Goal: Ask a question: Seek information or help from site administrators or community

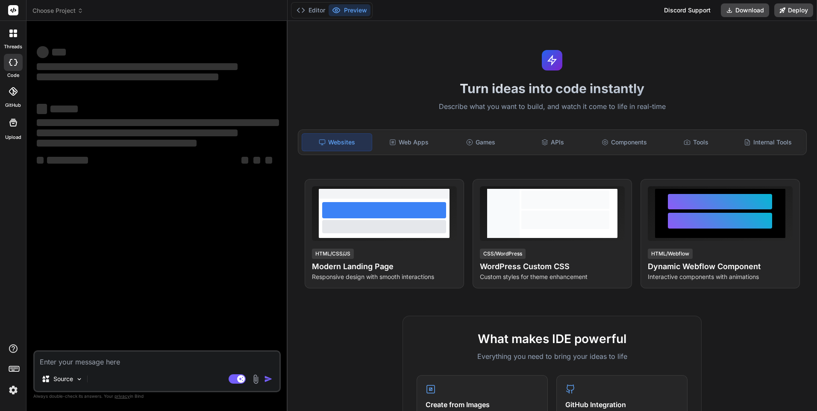
type textarea "x"
click at [93, 360] on textarea at bounding box center [157, 358] width 245 height 15
type textarea "e"
type textarea "x"
type textarea "en"
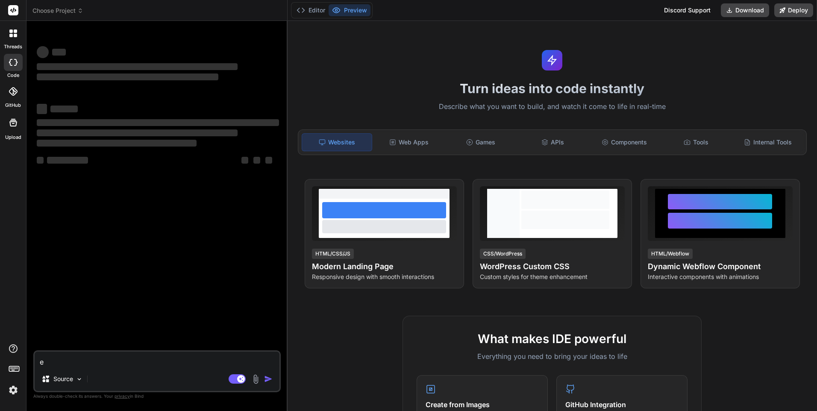
type textarea "x"
type textarea "en"
type textarea "x"
type textarea "en a"
type textarea "x"
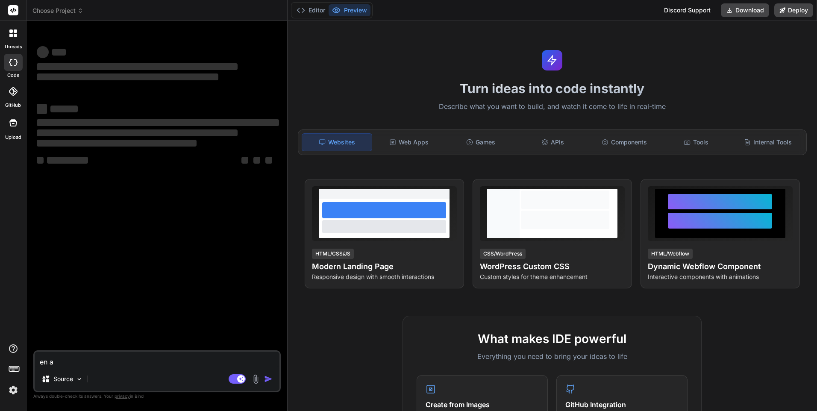
type textarea "en al"
type textarea "x"
type textarea "en alg"
type textarea "x"
type textarea "en alge"
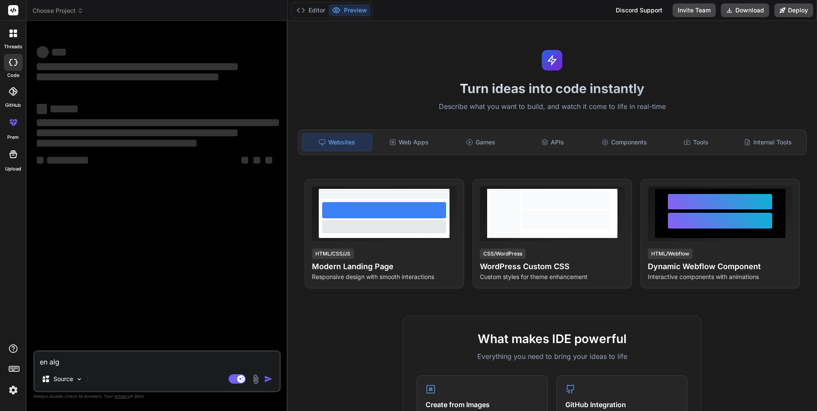
type textarea "x"
type textarea "en algeb"
type textarea "x"
type textarea "en algebr"
type textarea "x"
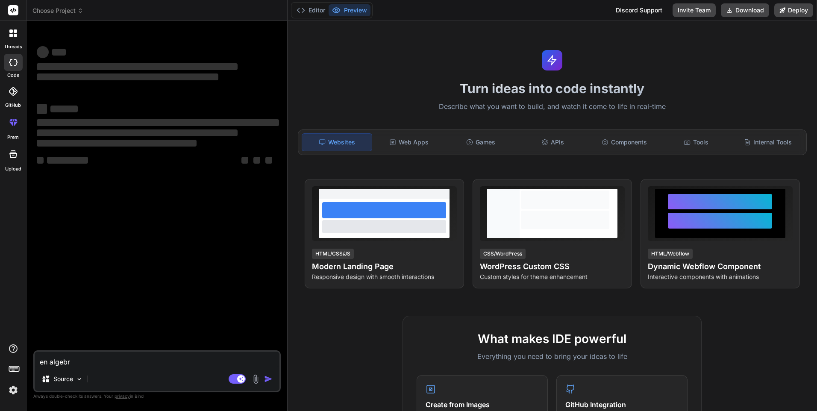
type textarea "en algebra"
type textarea "x"
type textarea "en algebra"
type textarea "x"
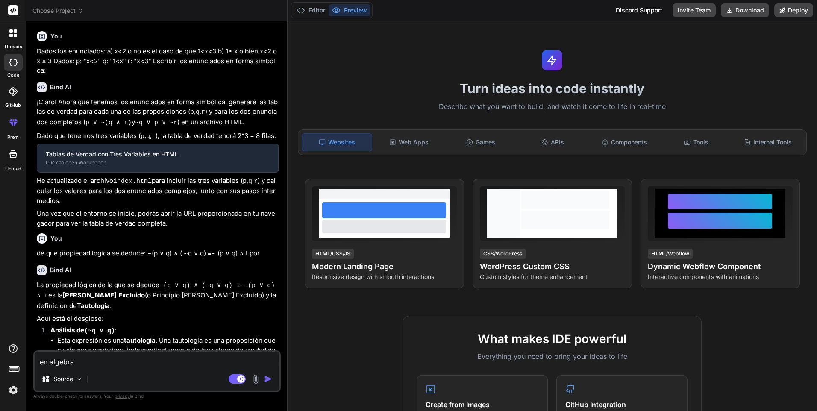
type textarea "en algebra b"
type textarea "x"
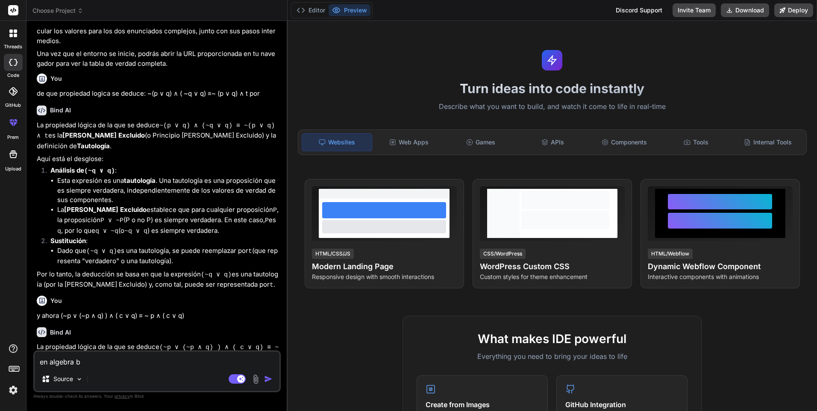
type textarea "en algebra bo"
type textarea "x"
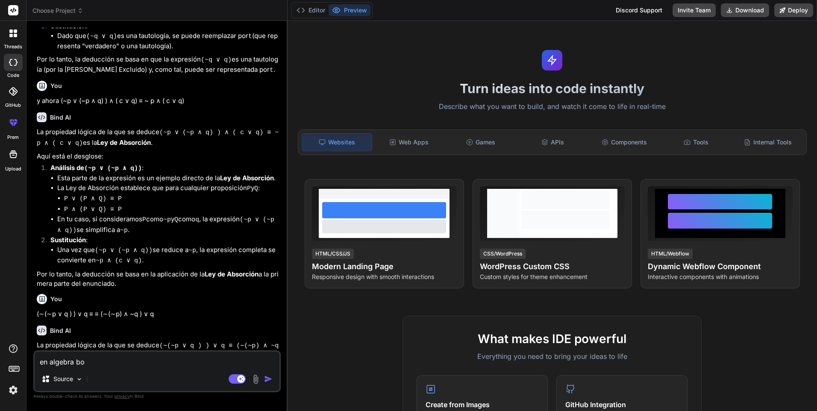
type textarea "en algebra boo"
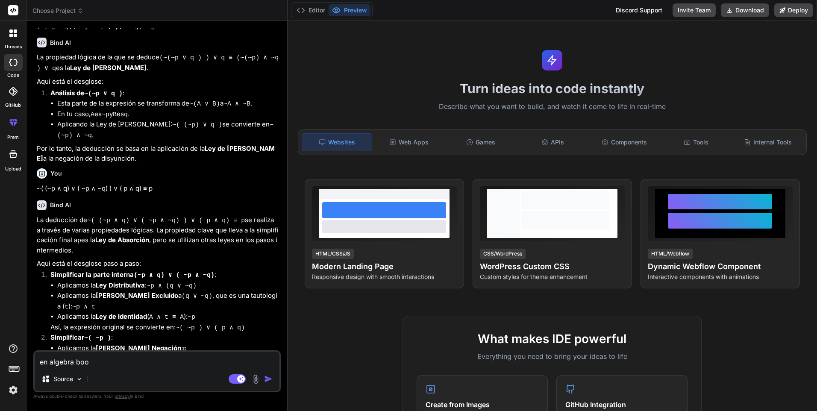
type textarea "x"
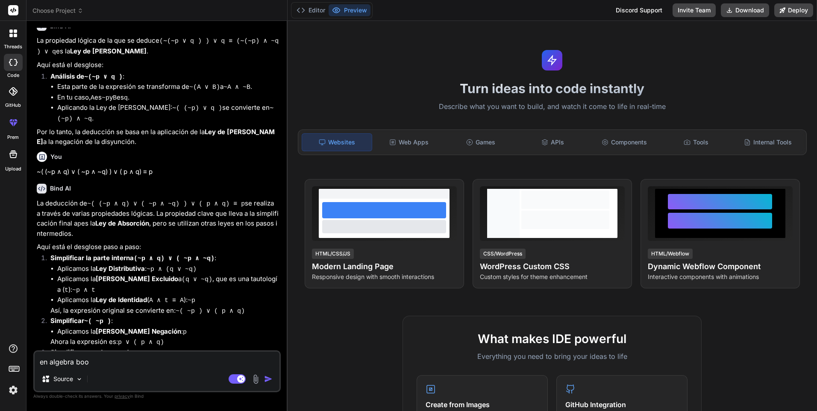
type textarea "en algebra bool"
type textarea "x"
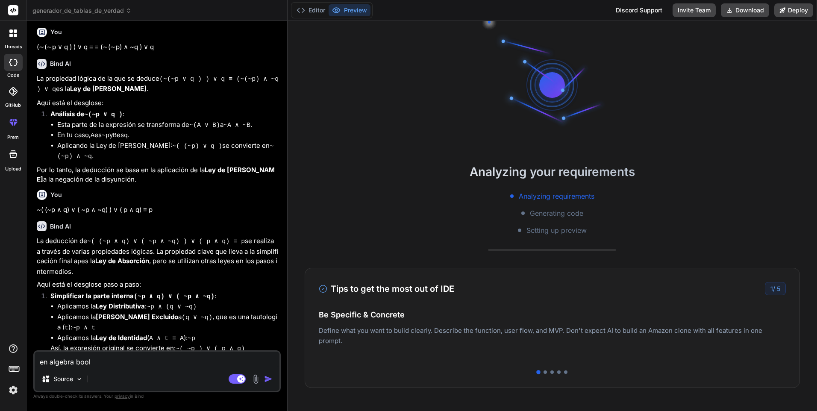
type textarea "en algebra [PERSON_NAME]"
type textarea "x"
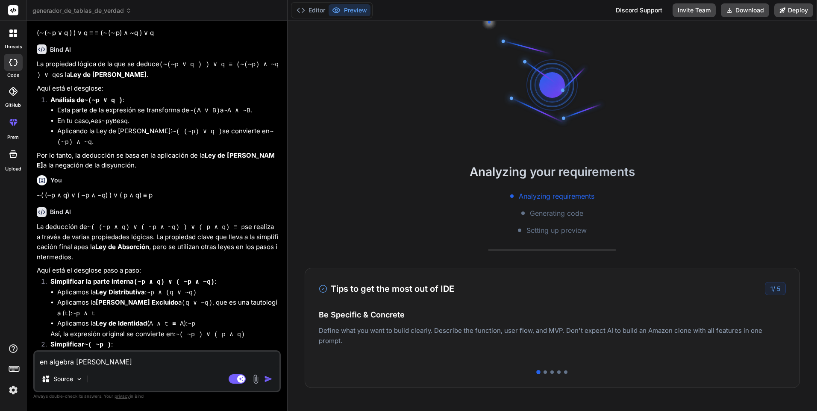
type textarea "en algebra boolea"
type textarea "x"
type textarea "en algebra boolean"
type textarea "x"
type textarea "en algebra booleana"
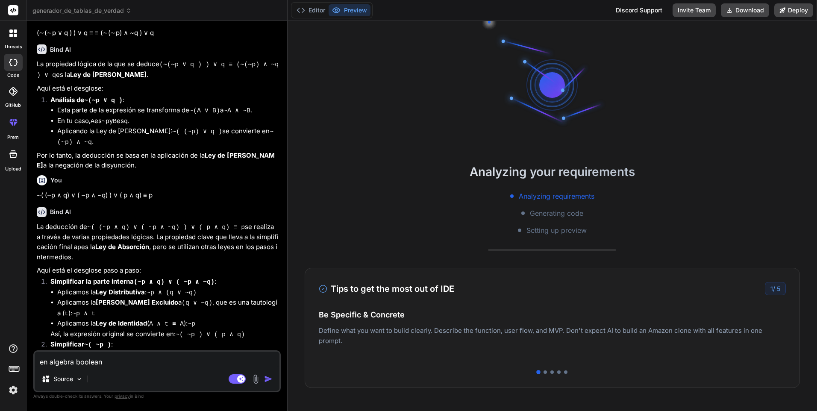
type textarea "x"
type textarea "en algebra booleana,"
type textarea "x"
type textarea "en algebra booleana,c"
type textarea "x"
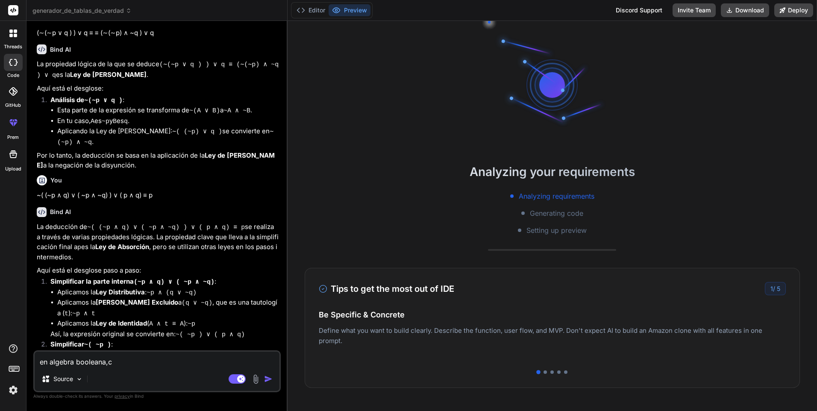
type textarea "en algebra booleana,cu"
type textarea "x"
type textarea "en algebra booleana,cua"
type textarea "x"
type textarea "en algebra booleana,cuan"
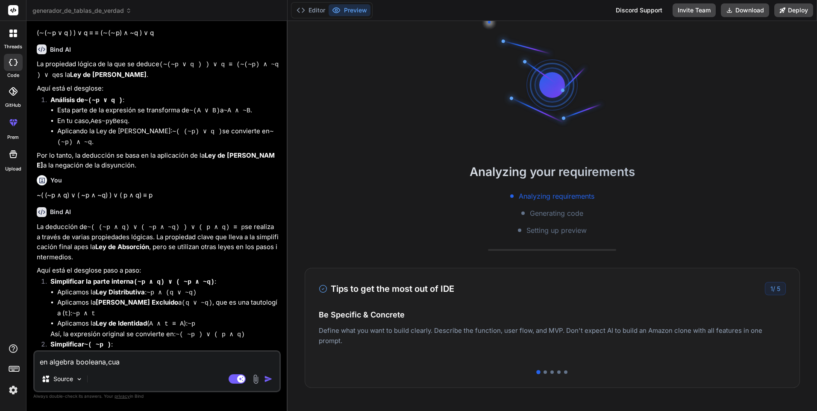
type textarea "x"
type textarea "en algebra booleana,cuant"
type textarea "x"
type textarea "en algebra booleana,cuanto"
type textarea "x"
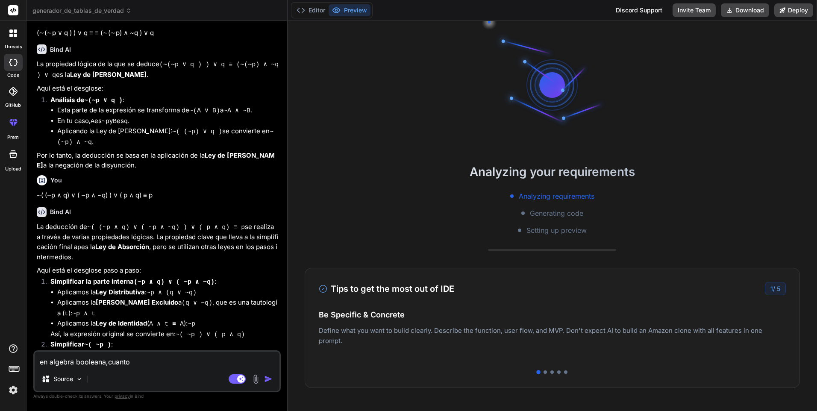
type textarea "en algebra booleana,cuanto"
type textarea "x"
type textarea "en algebra booleana,cuanto e"
type textarea "x"
type textarea "en algebra booleana,cuanto es"
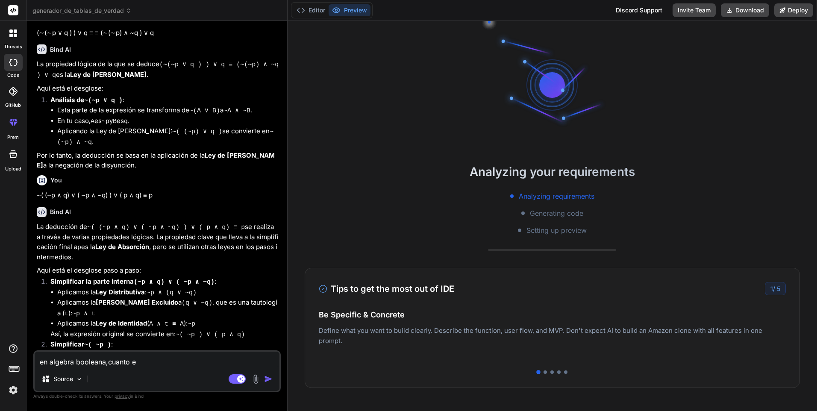
type textarea "x"
type textarea "en algebra booleana,cuanto es"
type textarea "x"
type textarea "en algebra booleana,cuanto es 0"
type textarea "x"
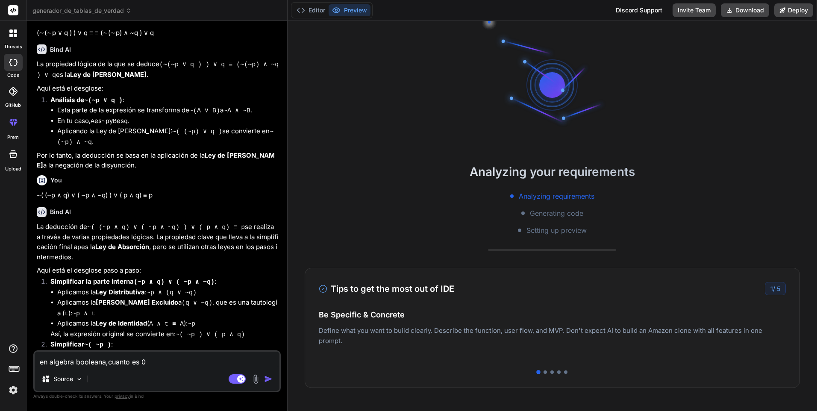
type textarea "en algebra booleana,cuanto es 0"
type textarea "x"
type textarea "en algebra booleana,cuanto es 0 ."
type textarea "x"
type textarea "en algebra booleana,cuanto es 0 ."
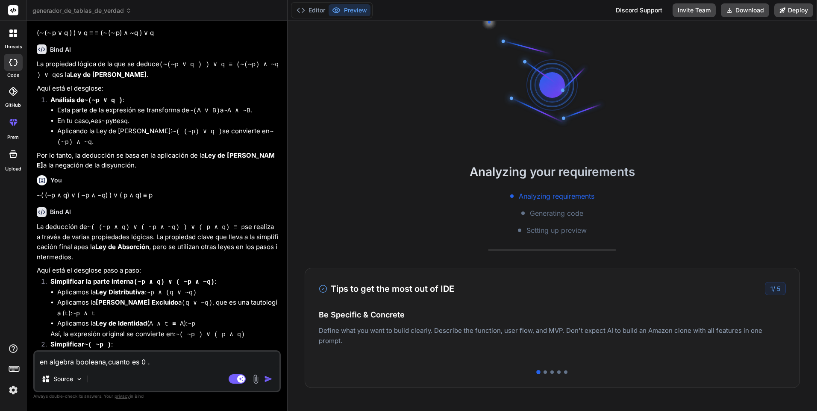
type textarea "x"
type textarea "en algebra booleana,cuanto es 0 . 0"
type textarea "x"
type textarea "en algebra booleana,cuanto es 0 . 0?"
type textarea "x"
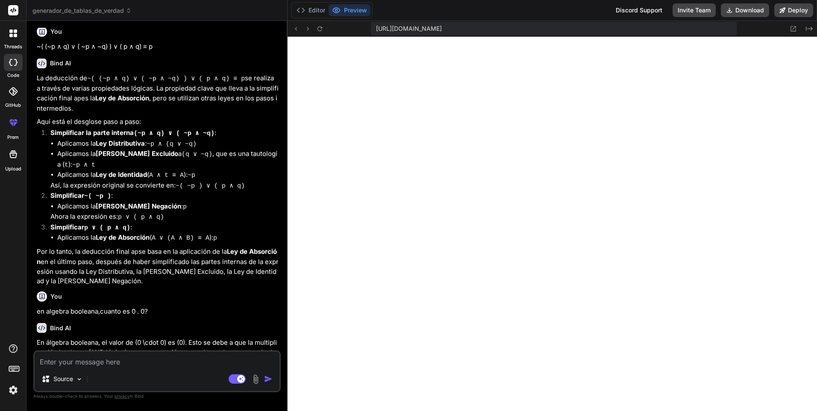
scroll to position [260, 0]
type textarea "x"
click at [98, 366] on textarea at bounding box center [157, 358] width 245 height 15
type textarea "n"
type textarea "x"
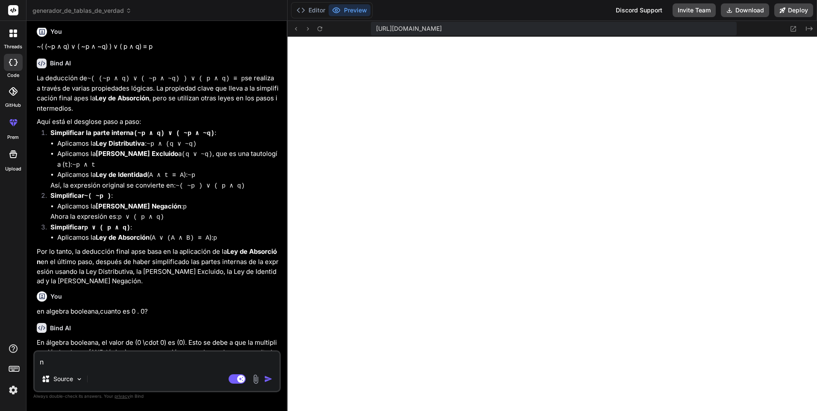
type textarea "ne"
type textarea "x"
type textarea "nec"
type textarea "x"
type textarea "nece"
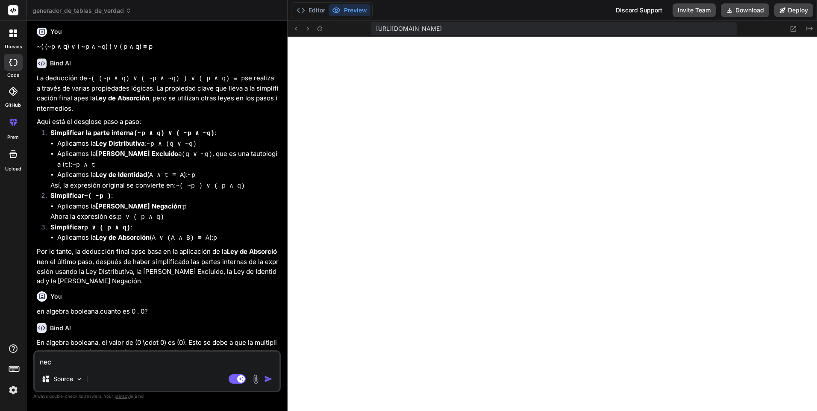
type textarea "x"
type textarea "neces"
type textarea "x"
type textarea "necesi"
type textarea "x"
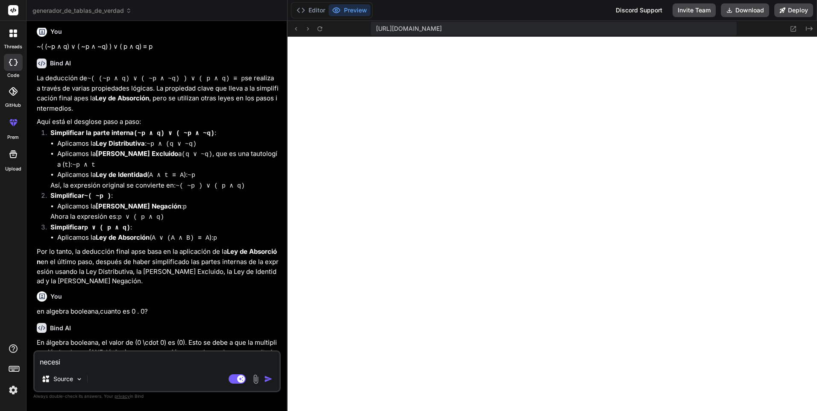
type textarea "necesit"
type textarea "x"
type textarea "necesito"
type textarea "x"
type textarea "necesito"
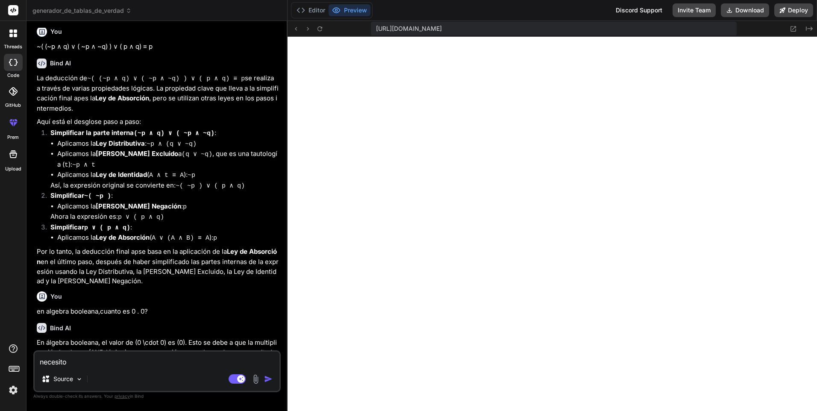
type textarea "x"
type textarea "necesito u"
type textarea "x"
type textarea "necesito un"
type textarea "x"
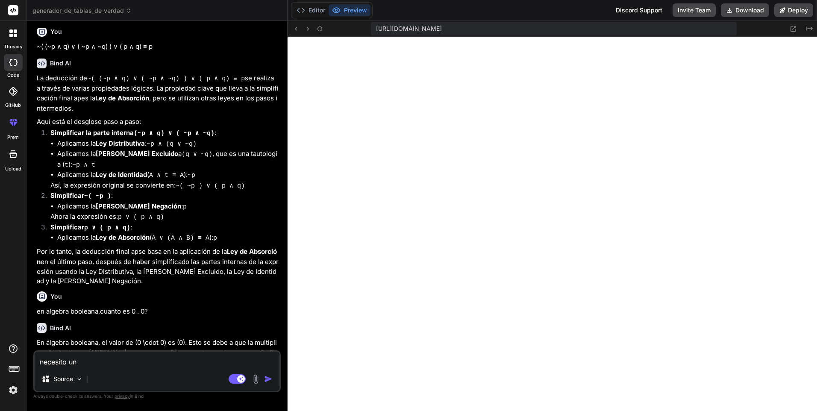
type textarea "necesito una"
type textarea "x"
type textarea "necesito una"
type textarea "x"
type textarea "necesito una t"
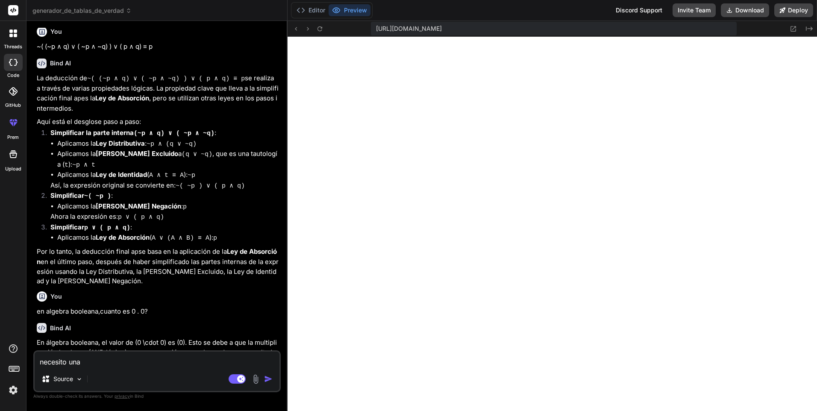
type textarea "x"
type textarea "necesito una ta"
type textarea "x"
type textarea "necesito una tab"
type textarea "x"
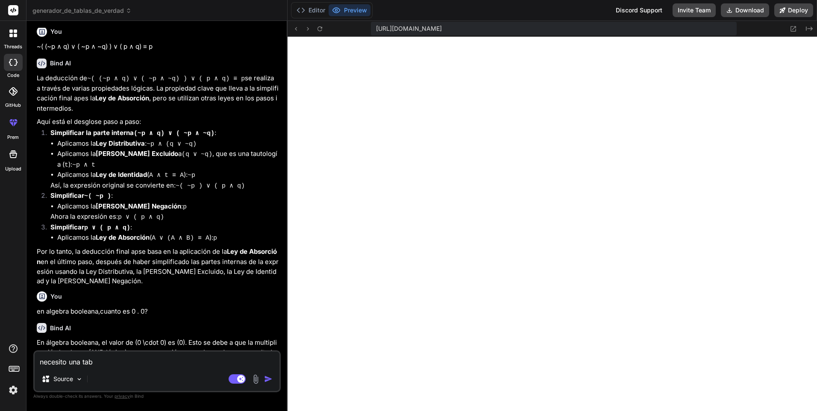
type textarea "necesito una tabl"
type textarea "x"
type textarea "necesito una tabla"
type textarea "x"
type textarea "necesito una tabla"
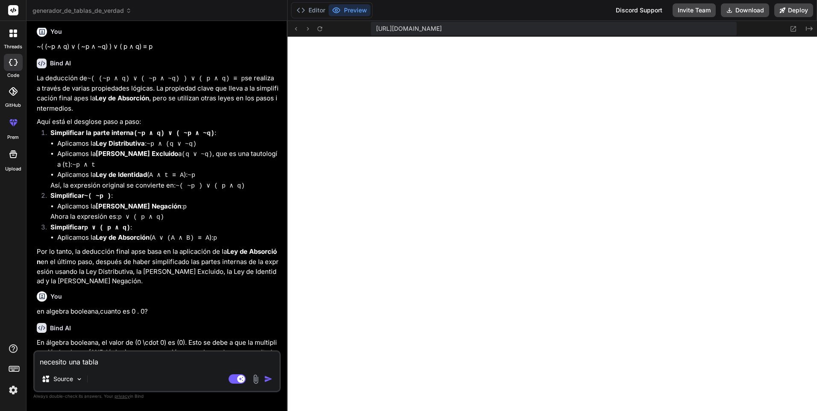
type textarea "x"
type textarea "necesito una tabla c"
type textarea "x"
type textarea "necesito una tabla co"
type textarea "x"
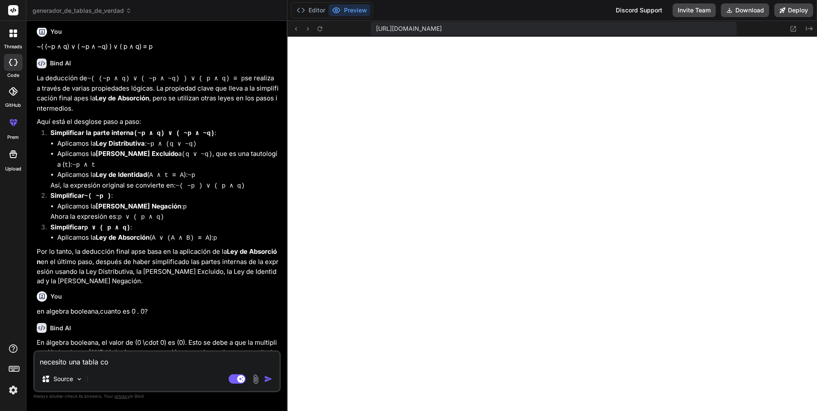
type textarea "necesito una tabla con"
type textarea "x"
type textarea "necesito una tabla con"
type textarea "x"
type textarea "necesito una tabla con t"
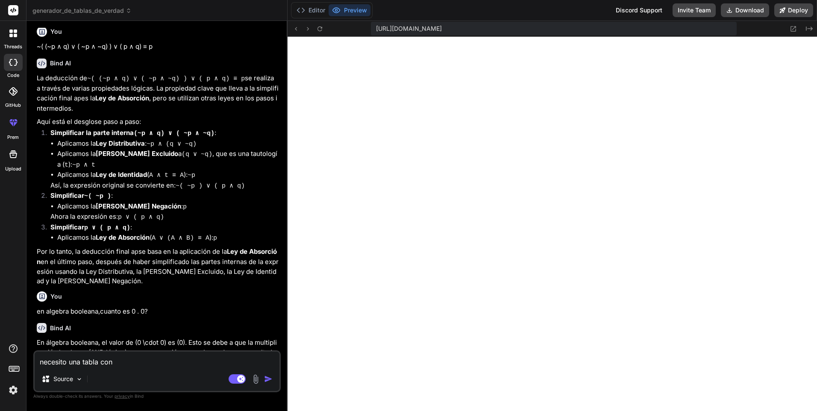
type textarea "x"
type textarea "necesito una tabla con to"
type textarea "x"
type textarea "necesito una tabla con tod"
type textarea "x"
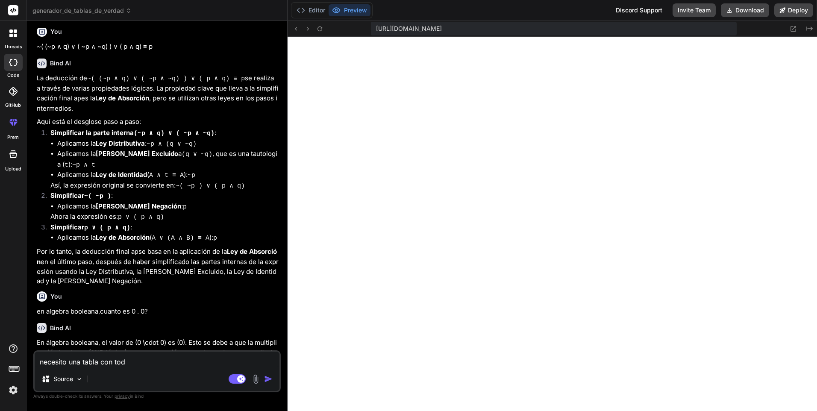
type textarea "necesito una tabla con todo"
type textarea "x"
type textarea "necesito una tabla con todos"
type textarea "x"
type textarea "necesito una tabla con todos"
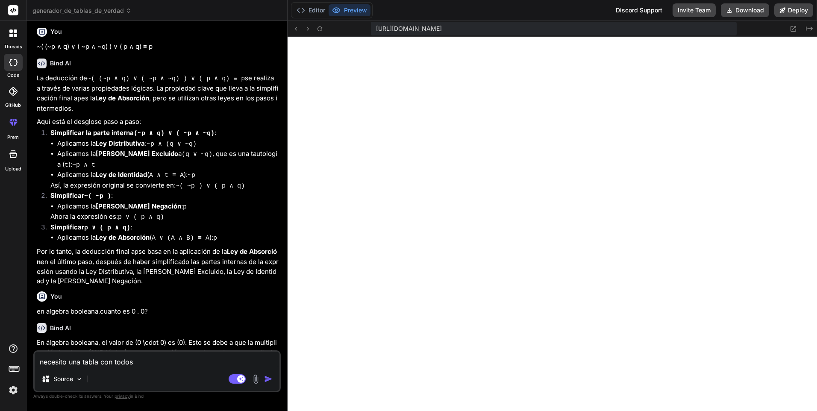
type textarea "x"
type textarea "necesito una tabla con todos l"
type textarea "x"
type textarea "necesito una tabla con todos lo"
type textarea "x"
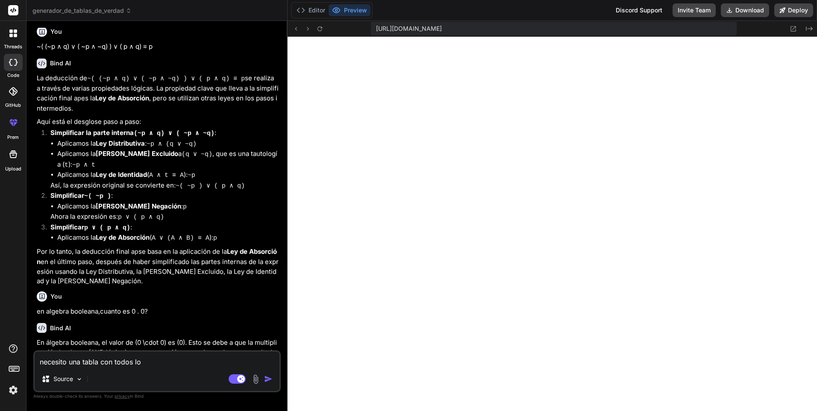
type textarea "necesito una tabla con todos los"
type textarea "x"
type textarea "necesito una tabla con todos los"
type textarea "x"
type textarea "necesito una tabla con todos los v"
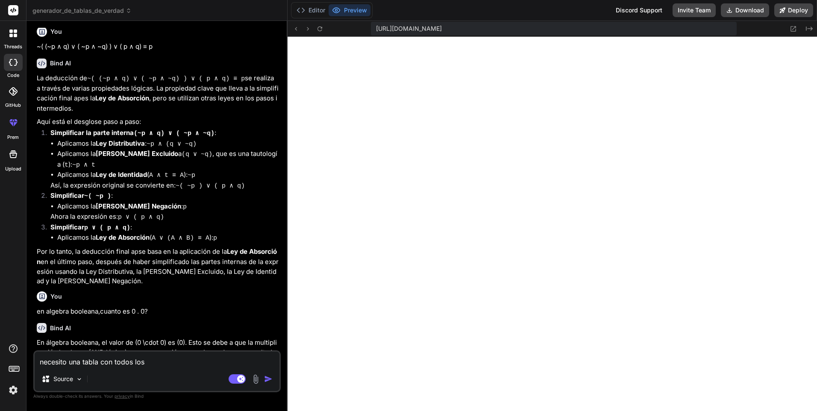
type textarea "x"
type textarea "necesito una tabla con todos los va"
type textarea "x"
type textarea "necesito una tabla con todos los val"
type textarea "x"
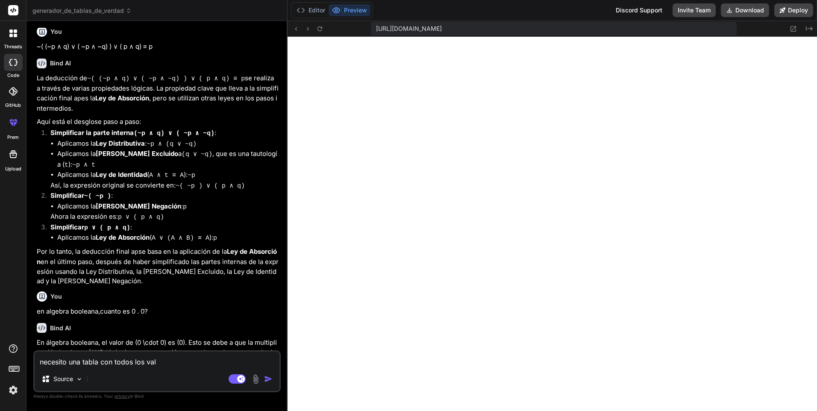
type textarea "necesito una tabla con todos los valo"
type textarea "x"
type textarea "necesito una tabla con todos los valor"
type textarea "x"
type textarea "necesito una tabla con todos los valore"
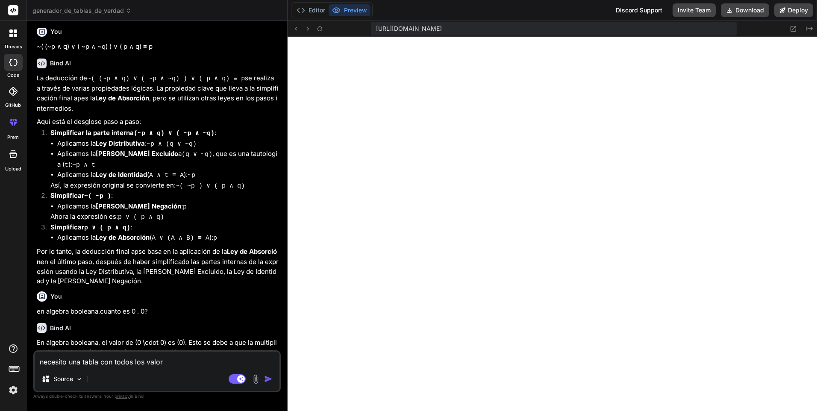
type textarea "x"
type textarea "necesito una tabla con todos los valoreas"
type textarea "x"
type textarea "necesito una tabla con todos los valoreas p"
type textarea "x"
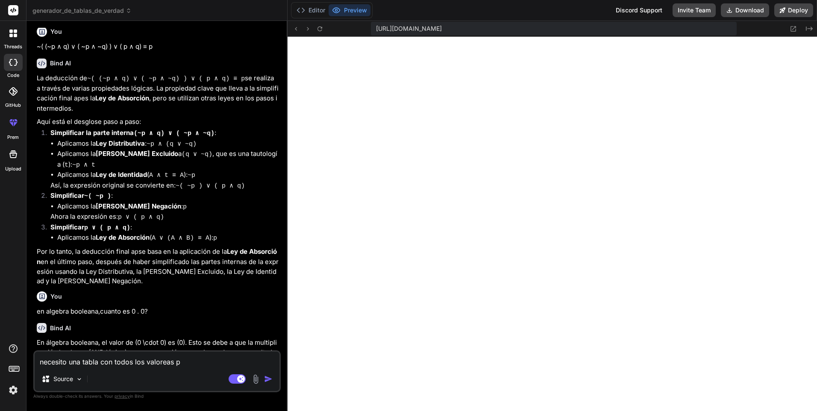
type textarea "necesito una tabla con todos los valoreas"
type textarea "x"
type textarea "necesito una tabla con todos los valoreas"
type textarea "x"
type textarea "necesito una tabla con todos los valorea"
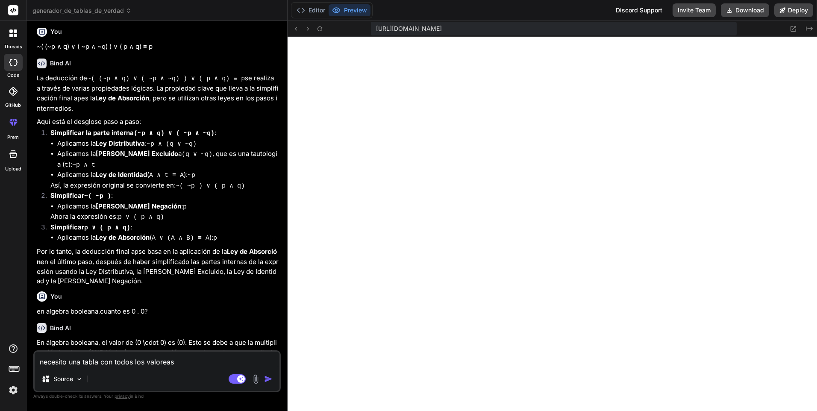
type textarea "x"
type textarea "necesito una tabla con todos los valore"
type textarea "x"
type textarea "necesito una tabla con todos los valores"
type textarea "x"
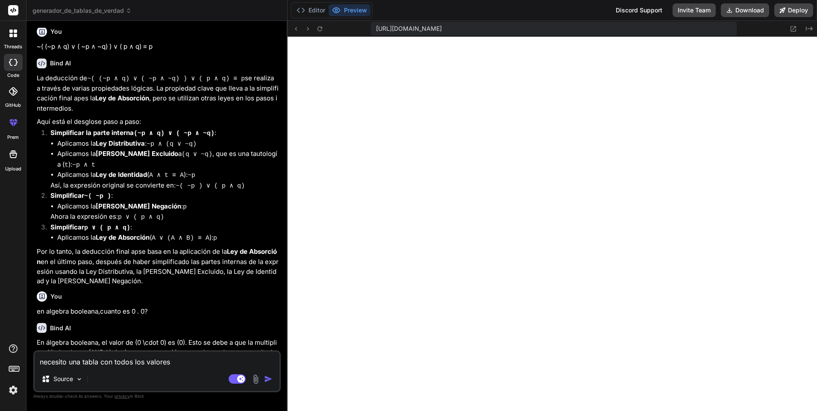
type textarea "necesito una tabla con todos los valores"
type textarea "x"
type textarea "necesito una tabla con todos los valores p"
type textarea "x"
type textarea "necesito una tabla con todos los valores po"
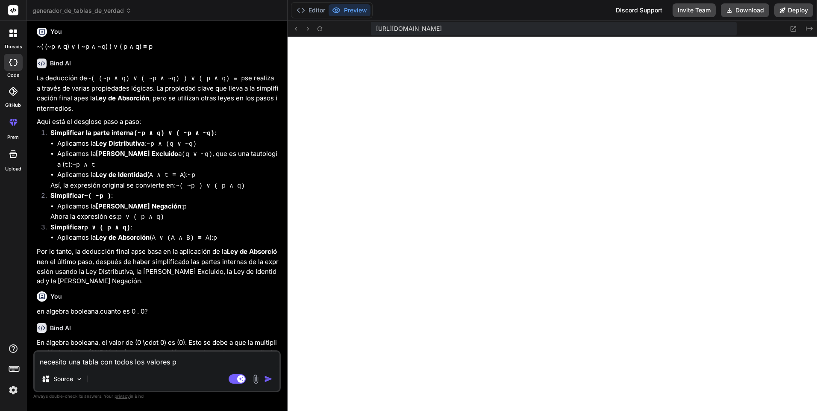
type textarea "x"
type textarea "necesito una tabla con todos los valores pos"
type textarea "x"
type textarea "necesito una tabla con todos los valores posi"
type textarea "x"
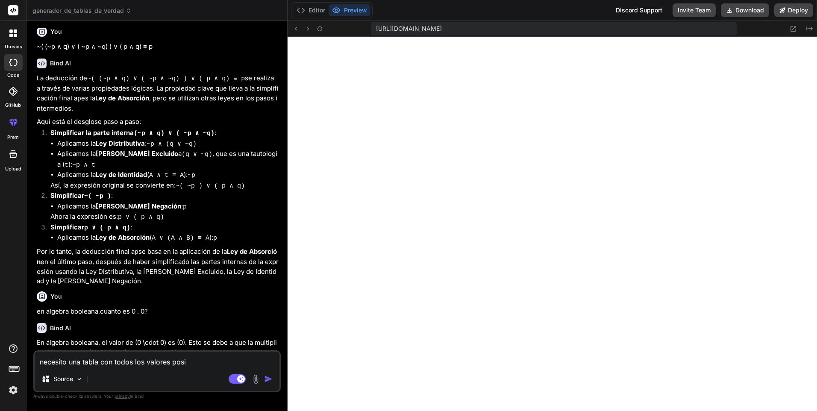
type textarea "necesito una tabla con todos los valores posib"
type textarea "x"
type textarea "necesito una tabla con todos los valores posibl"
type textarea "x"
type textarea "necesito una tabla con todos los valores posible"
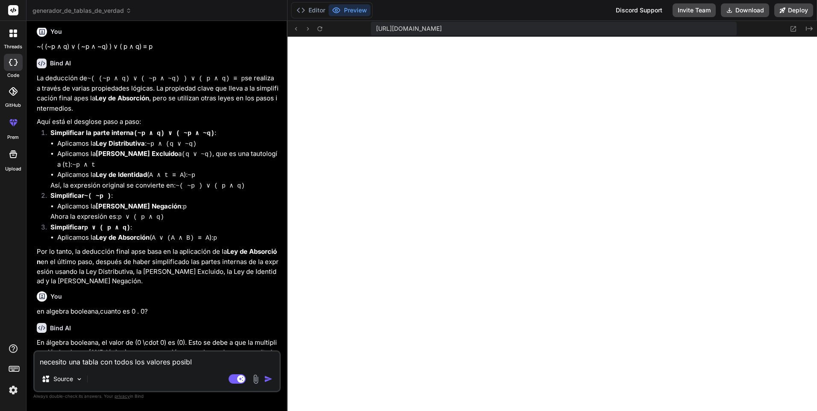
type textarea "x"
type textarea "necesito una tabla con todos los valores posibles"
type textarea "x"
type textarea "necesito una tabla con todos los valores posibles"
type textarea "x"
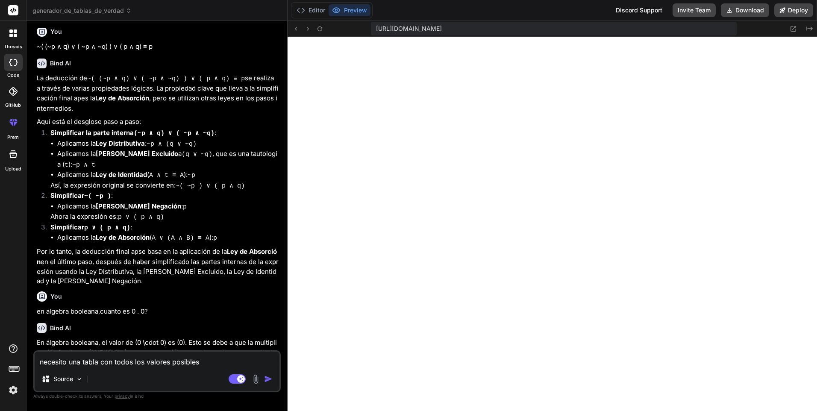
type textarea "necesito una tabla con todos los valores posibles d"
type textarea "x"
type textarea "necesito una tabla con todos los valores posibles de"
type textarea "x"
type textarea "necesito una tabla con todos los valores posibles de"
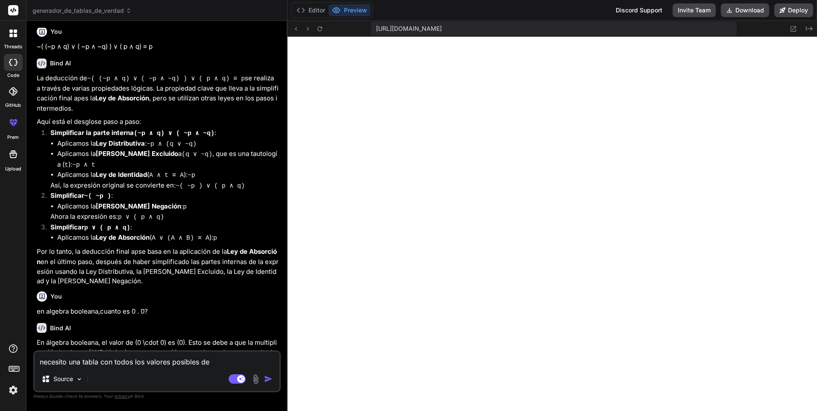
type textarea "x"
type textarea "necesito una tabla con todos los valores posibles de t"
type textarea "x"
type textarea "necesito una tabla con todos los valores posibles de ta"
type textarea "x"
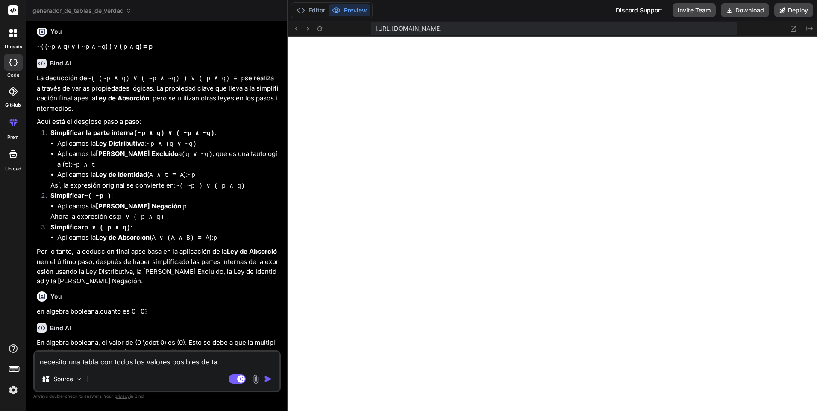
type textarea "necesito una tabla con todos los valores posibles de tan"
type textarea "x"
type textarea "necesito una tabla con todos los valores posibles de tant"
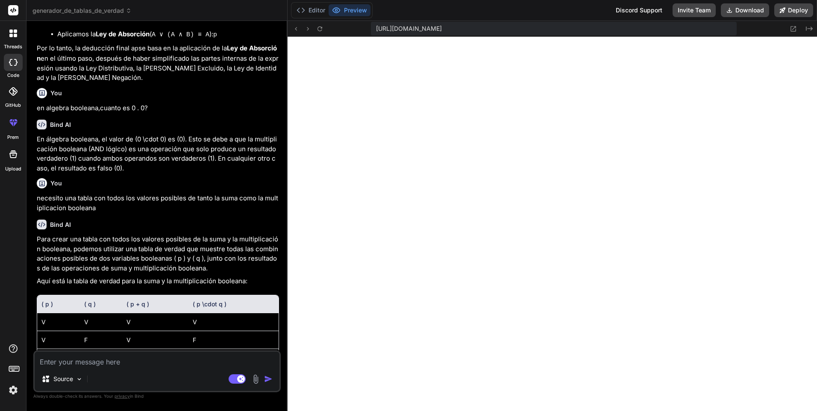
scroll to position [1131, 0]
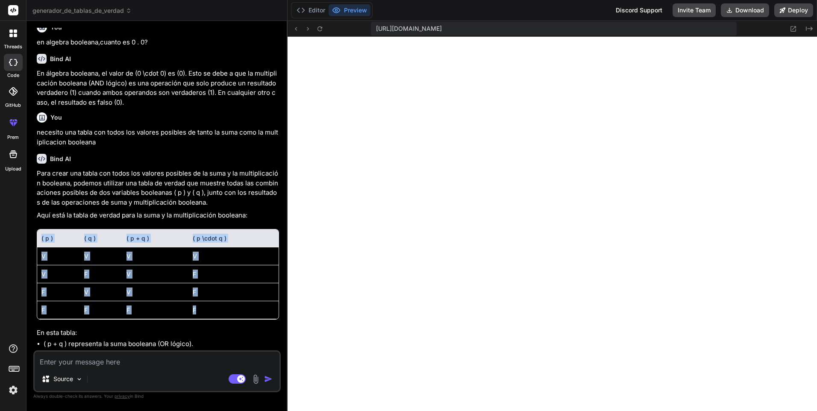
drag, startPoint x: 210, startPoint y: 283, endPoint x: 37, endPoint y: 222, distance: 183.6
click at [37, 229] on div "( p ) ( q ) ( p + q ) ( p \cdot q ) V V V V V F V F F V V F F F F F" at bounding box center [158, 274] width 242 height 91
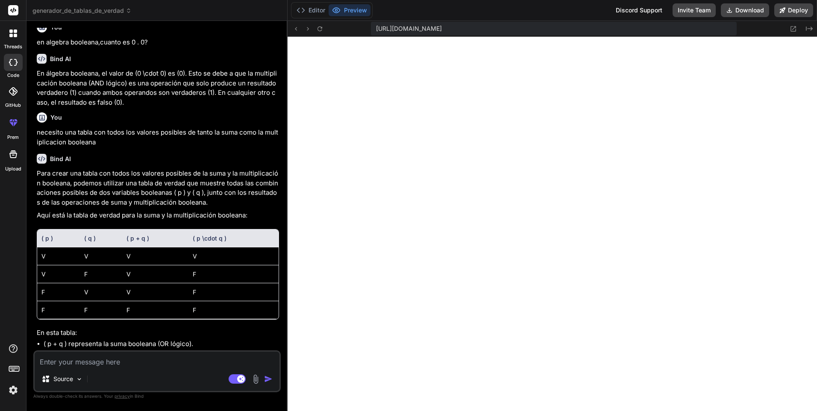
click at [253, 328] on p "En esta tabla:" at bounding box center [158, 333] width 242 height 10
click at [97, 360] on textarea at bounding box center [157, 358] width 245 height 15
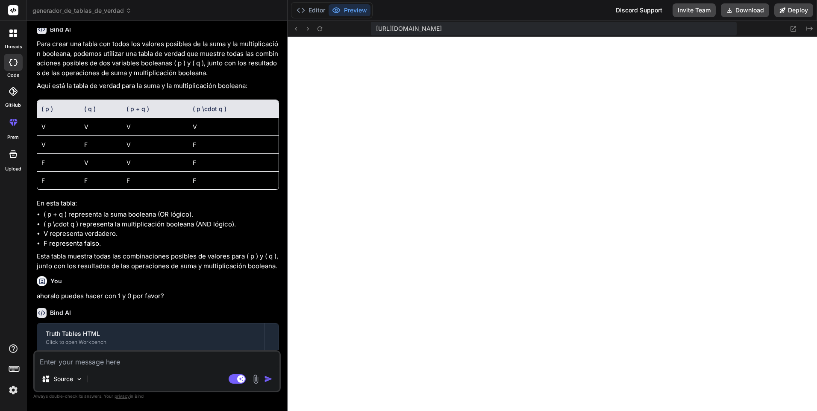
scroll to position [1302, 0]
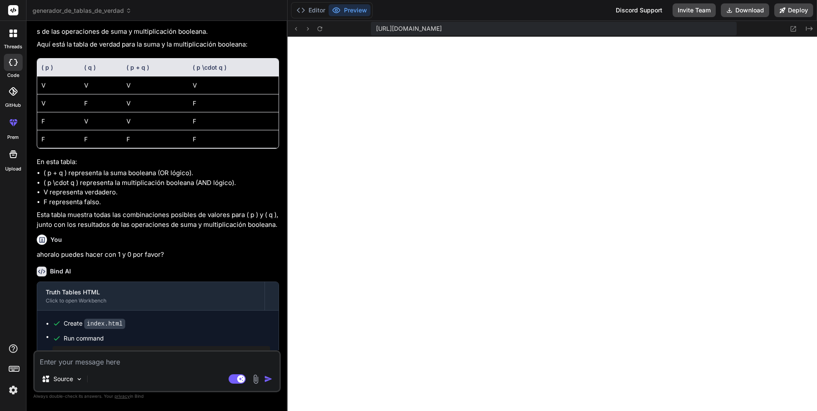
click at [118, 358] on textarea at bounding box center [157, 358] width 245 height 15
paste textarea "f= ¬c + bd + a¬b¬d"
click at [141, 363] on textarea "necesito un mapa de karnaugh f= ¬c + bd + a¬b¬d" at bounding box center [157, 358] width 245 height 15
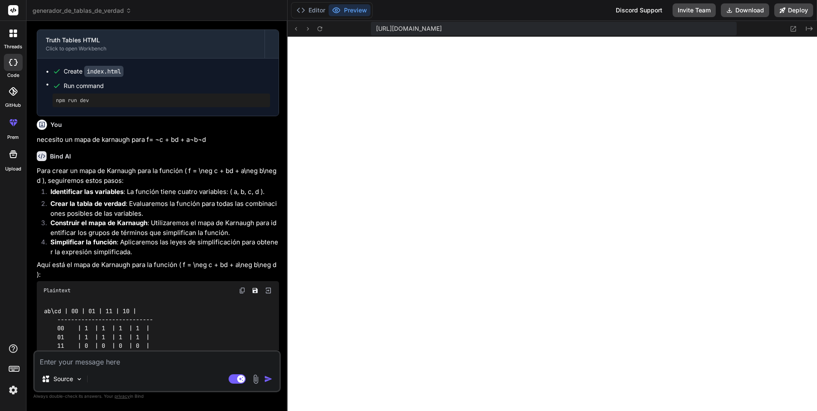
scroll to position [1599, 0]
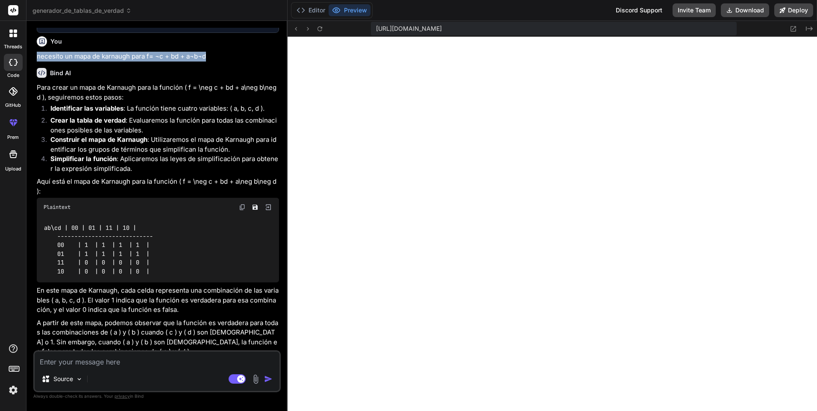
drag, startPoint x: 219, startPoint y: 77, endPoint x: 35, endPoint y: 78, distance: 183.6
click at [35, 78] on div "You Dados los enunciados: a) x<2 o no es el caso de que 1<x<3 b) 1≥ x o bien x<…" at bounding box center [158, 189] width 246 height 322
copy p "necesito un mapa de karnaugh para f= ¬c + bd + a¬b¬d"
